Goal: Navigation & Orientation: Go to known website

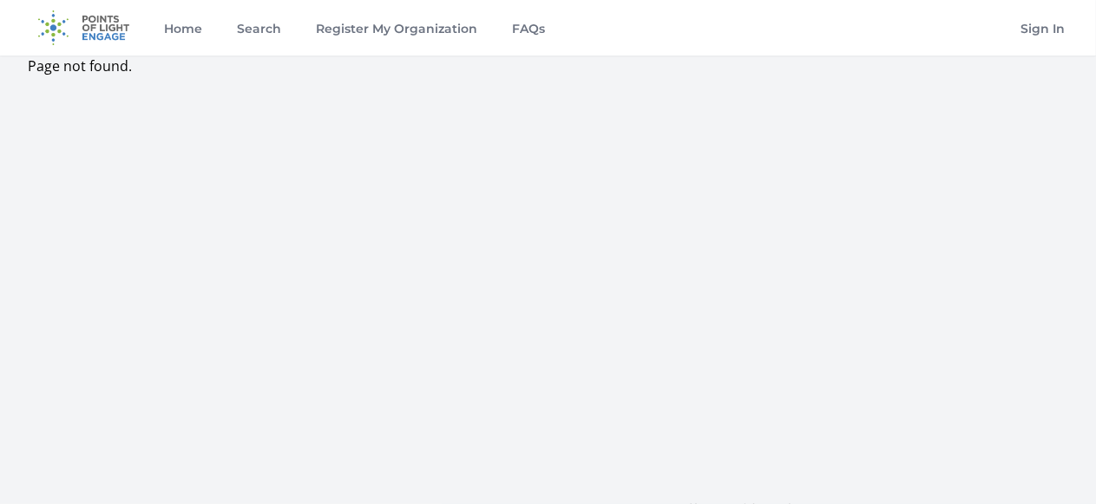
click at [122, 30] on img at bounding box center [84, 28] width 112 height 56
